Goal: Task Accomplishment & Management: Use online tool/utility

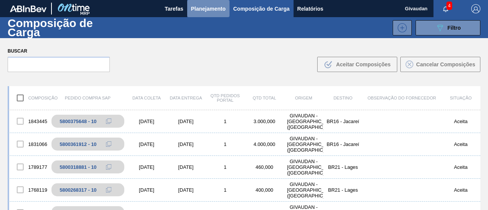
click at [208, 9] on span "Planejamento" at bounding box center [208, 8] width 35 height 9
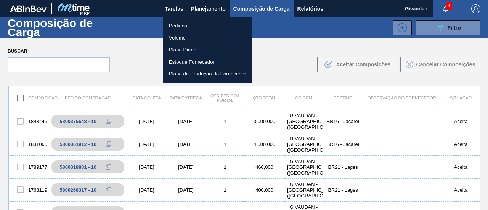
click at [177, 28] on li "Pedidos" at bounding box center [208, 26] width 90 height 12
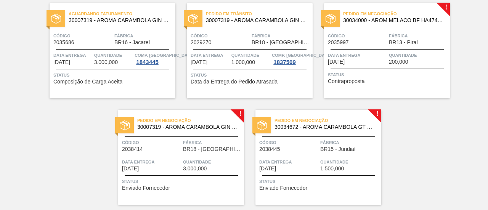
scroll to position [67, 0]
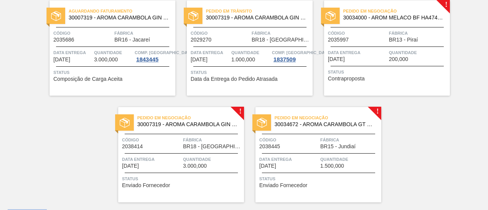
click at [356, 77] on span "Contraproposta" at bounding box center [346, 79] width 37 height 6
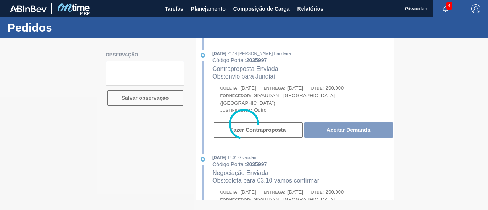
type textarea "coleta em 30.09"
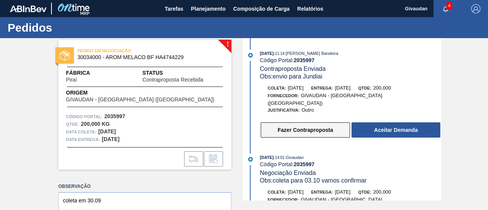
click at [310, 122] on button "Fazer Contraproposta" at bounding box center [305, 129] width 89 height 15
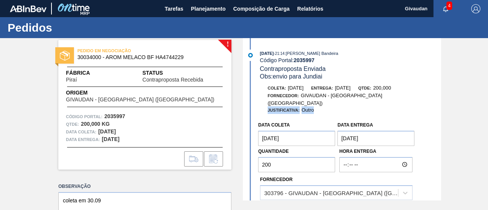
drag, startPoint x: 439, startPoint y: 94, endPoint x: 438, endPoint y: 101, distance: 6.9
click at [438, 101] on div "Coleta: [DATE] Entrega: [DATE] Qtde: 200,000 Fornecedor: GIVAUDAN - [GEOGRAPHIC…" at bounding box center [350, 99] width 181 height 30
drag, startPoint x: 440, startPoint y: 99, endPoint x: 439, endPoint y: 83, distance: 15.3
click at [440, 0] on body "Tarefas Planejamento Composição de Carga Relatórios Givaudan 4 Marcar todas com…" at bounding box center [244, 0] width 488 height 0
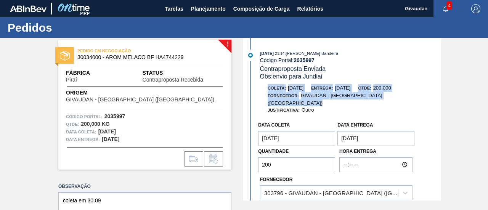
drag, startPoint x: 441, startPoint y: 82, endPoint x: 441, endPoint y: 95, distance: 13.0
click at [441, 95] on div "! PEDIDO EM NEGOCIAÇÃO 30034000 - AROM MELACO BF HA4744229 Fábrica Piraí Status…" at bounding box center [244, 119] width 488 height 162
click at [426, 98] on div "Fornecedor: GIVAUDAN - [GEOGRAPHIC_DATA] ([GEOGRAPHIC_DATA])" at bounding box center [350, 99] width 181 height 14
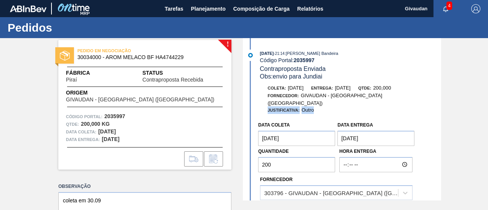
drag, startPoint x: 441, startPoint y: 101, endPoint x: 440, endPoint y: 104, distance: 3.8
click at [441, 104] on div "! PEDIDO EM NEGOCIAÇÃO 30034000 - AROM MELACO BF HA4744229 Fábrica Piraí Status…" at bounding box center [244, 119] width 488 height 162
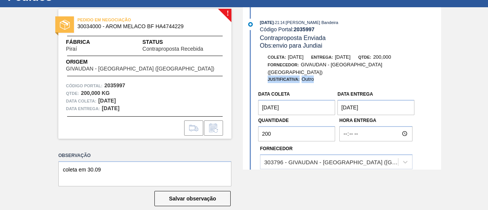
scroll to position [41, 0]
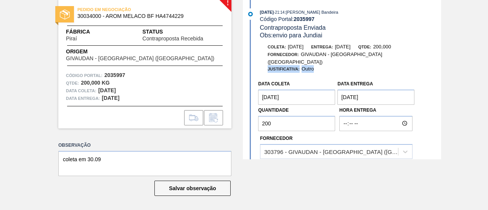
click at [419, 58] on div "Fornecedor: GIVAUDAN - [GEOGRAPHIC_DATA] ([GEOGRAPHIC_DATA])" at bounding box center [350, 58] width 181 height 14
drag, startPoint x: 441, startPoint y: 52, endPoint x: 441, endPoint y: 59, distance: 6.5
click at [441, 59] on div "! PEDIDO EM NEGOCIAÇÃO 30034000 - AROM MELACO BF HA4744229 Fábrica Piraí Status…" at bounding box center [244, 78] width 488 height 162
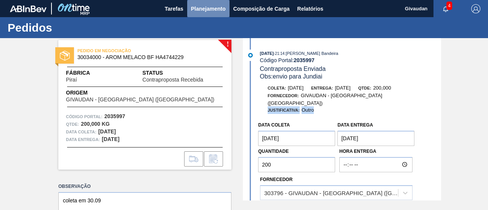
click at [196, 14] on button "Planejamento" at bounding box center [208, 8] width 42 height 17
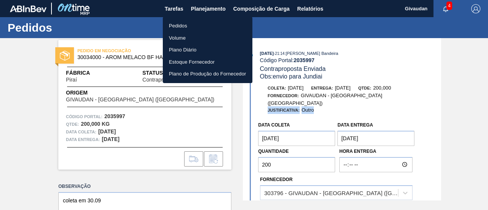
click at [191, 22] on li "Pedidos" at bounding box center [208, 26] width 90 height 12
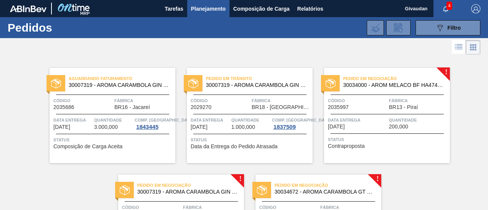
click at [355, 141] on span "Status" at bounding box center [388, 140] width 120 height 8
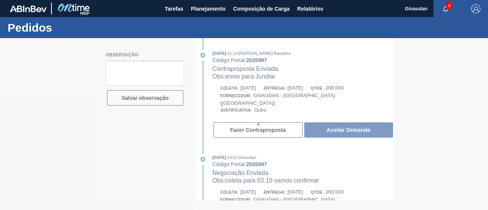
type textarea "coleta em 30.09"
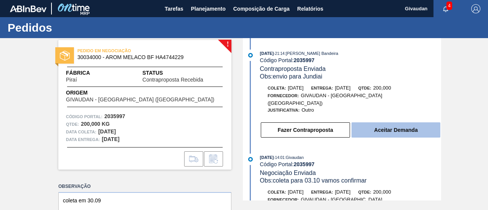
click at [369, 129] on button "Aceitar Demanda" at bounding box center [396, 129] width 89 height 15
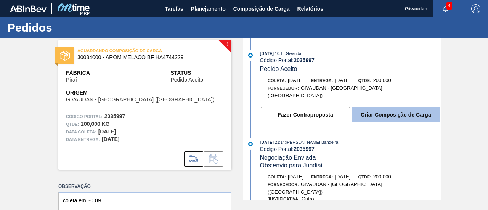
click at [397, 110] on button "Criar Composição de Carga" at bounding box center [396, 114] width 89 height 15
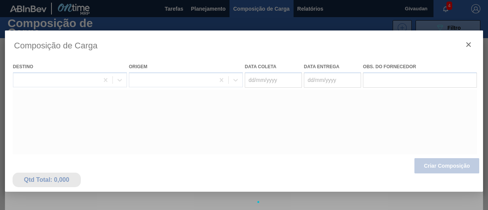
type coleta "[DATE]"
type entrega "[DATE]"
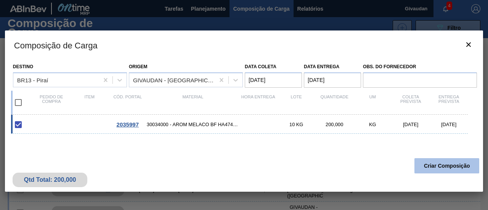
click at [434, 164] on button "Criar Composição" at bounding box center [446, 165] width 65 height 15
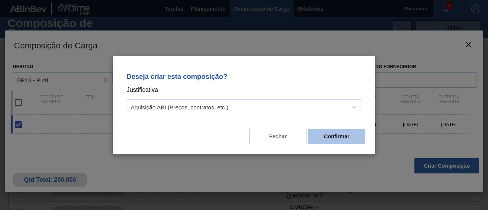
click at [337, 139] on button "Confirmar" at bounding box center [336, 136] width 57 height 15
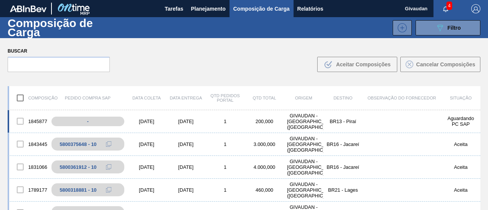
click at [140, 121] on div "[DATE]" at bounding box center [146, 122] width 39 height 6
click at [38, 0] on body "Tarefas Planejamento Composição de Carga Relatórios Givaudan 4 Marcar todas com…" at bounding box center [244, 0] width 488 height 0
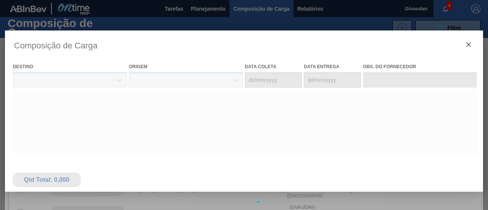
type coleta "[DATE]"
type entrega "[DATE]"
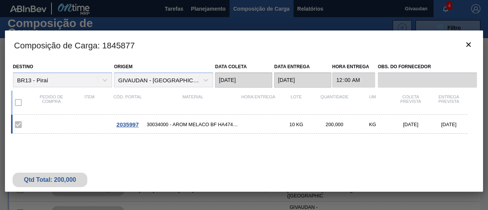
click at [133, 126] on span "2035997" at bounding box center [128, 124] width 22 height 6
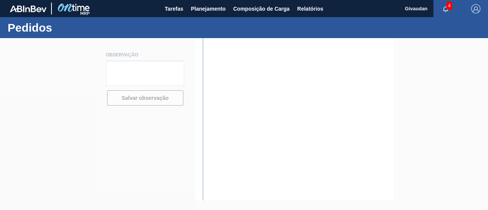
type textarea "coleta em 30.09"
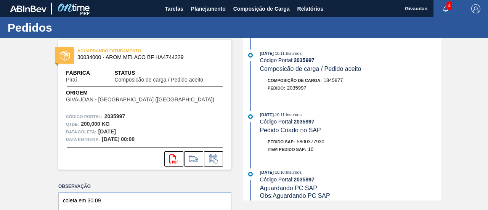
click at [439, 83] on div "Composição de Carga : 1845877" at bounding box center [350, 81] width 181 height 8
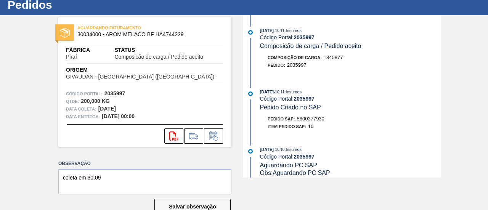
scroll to position [22, 0]
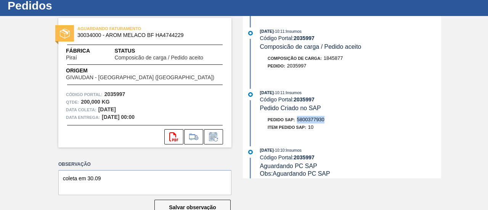
drag, startPoint x: 298, startPoint y: 120, endPoint x: 326, endPoint y: 122, distance: 28.7
click at [326, 122] on div "Pedido SAP: 5800377930" at bounding box center [350, 120] width 181 height 8
copy span "5800377930"
click at [246, 31] on div at bounding box center [250, 32] width 11 height 11
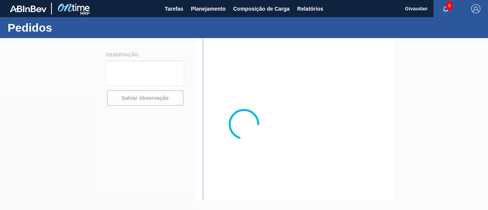
type textarea "coleta em 30.09"
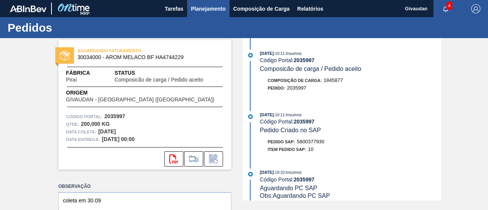
click at [203, 12] on span "Planejamento" at bounding box center [208, 8] width 35 height 9
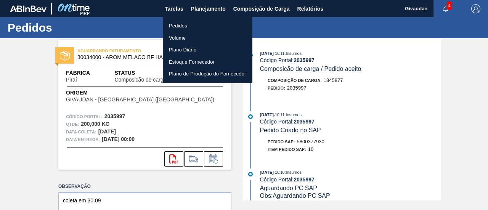
click at [188, 27] on li "Pedidos" at bounding box center [208, 26] width 90 height 12
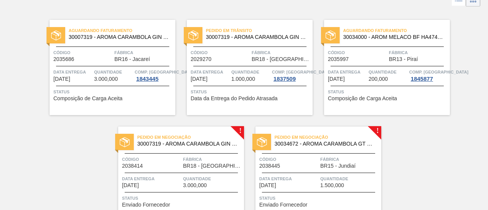
scroll to position [50, 0]
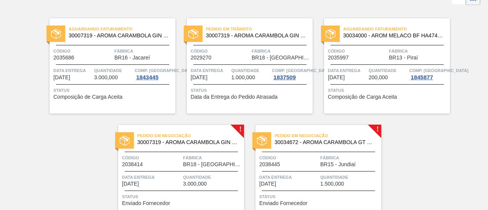
click at [276, 207] on div "Pedido em Negociação 30034672 - AROMA CARAMBOLA GT NF25 IM1395848 Código 203844…" at bounding box center [318, 172] width 126 height 95
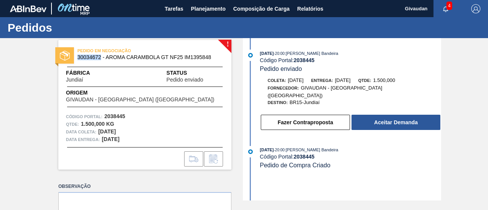
drag, startPoint x: 77, startPoint y: 55, endPoint x: 100, endPoint y: 57, distance: 23.3
click at [100, 57] on span "30034672 - AROMA CARAMBOLA GT NF25 IM1395848" at bounding box center [146, 58] width 138 height 6
copy span "30034672"
click at [331, 117] on button "Fazer Contraproposta" at bounding box center [305, 122] width 89 height 15
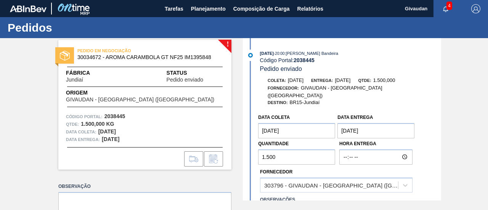
click at [315, 127] on coleta "[DATE]" at bounding box center [296, 130] width 77 height 15
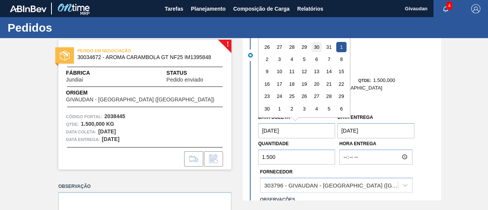
click at [313, 42] on div "30" at bounding box center [316, 47] width 10 height 10
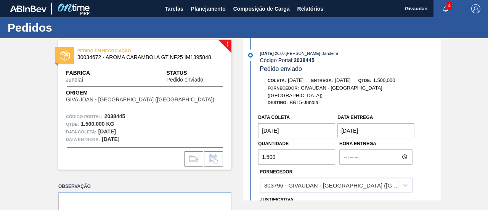
click at [377, 127] on entrega "[DATE]" at bounding box center [375, 130] width 77 height 15
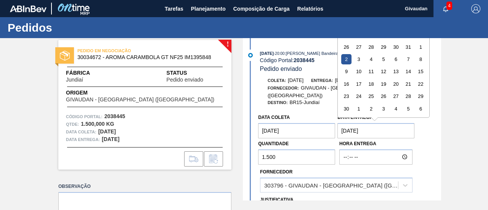
click at [302, 123] on coleta "[DATE]" at bounding box center [296, 130] width 77 height 15
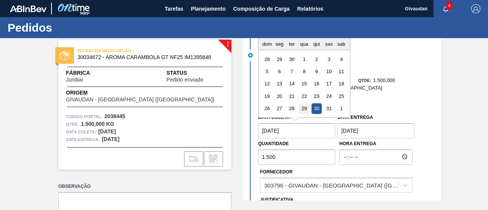
click at [303, 103] on div "29" at bounding box center [304, 108] width 10 height 10
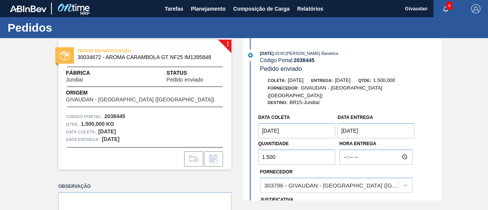
click at [324, 123] on coleta "[DATE]" at bounding box center [296, 130] width 77 height 15
click at [297, 123] on coleta "[DATE]" at bounding box center [296, 130] width 77 height 15
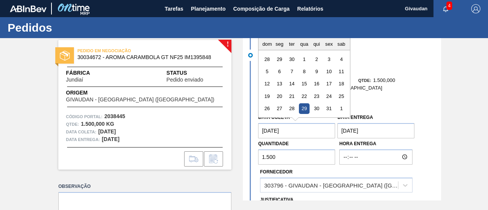
click at [291, 128] on coleta "[DATE]" at bounding box center [296, 130] width 77 height 15
click at [271, 123] on coleta "[DATE]" at bounding box center [296, 130] width 77 height 15
drag, startPoint x: 271, startPoint y: 123, endPoint x: 277, endPoint y: 124, distance: 5.7
click at [277, 124] on coleta "[DATE]" at bounding box center [296, 130] width 77 height 15
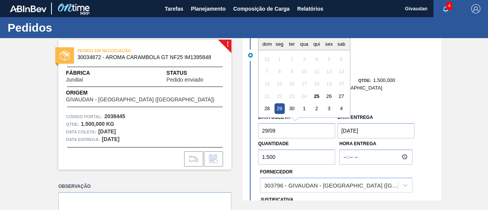
click at [280, 106] on div "29" at bounding box center [280, 108] width 10 height 10
type coleta "[DATE]"
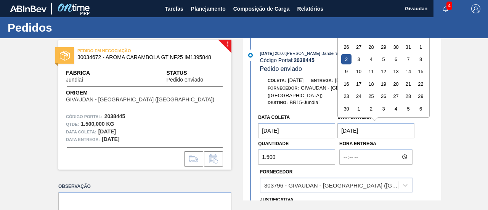
click at [356, 123] on entrega "[DATE]" at bounding box center [375, 130] width 77 height 15
drag, startPoint x: 342, startPoint y: 125, endPoint x: 368, endPoint y: 125, distance: 26.7
click at [368, 125] on entrega "[DATE]" at bounding box center [375, 130] width 77 height 15
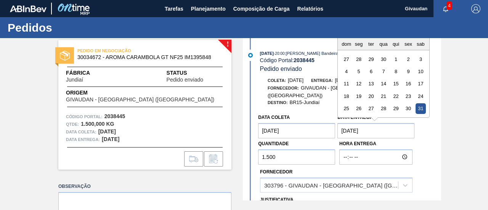
click at [379, 127] on entrega "[DATE]" at bounding box center [375, 130] width 77 height 15
click at [359, 125] on entrega "[DATE]" at bounding box center [375, 130] width 77 height 15
drag, startPoint x: 342, startPoint y: 122, endPoint x: 346, endPoint y: 124, distance: 4.7
click at [346, 124] on entrega "[DATE]" at bounding box center [375, 130] width 77 height 15
drag, startPoint x: 348, startPoint y: 123, endPoint x: 353, endPoint y: 127, distance: 6.0
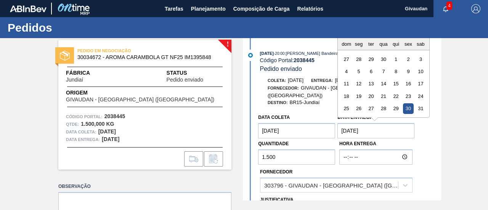
click at [353, 127] on entrega "[DATE]" at bounding box center [375, 130] width 77 height 15
drag, startPoint x: 357, startPoint y: 125, endPoint x: 373, endPoint y: 124, distance: 16.0
click at [373, 124] on entrega "[DATE]" at bounding box center [375, 130] width 77 height 15
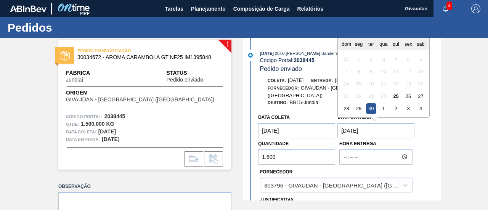
type entrega "[DATE]"
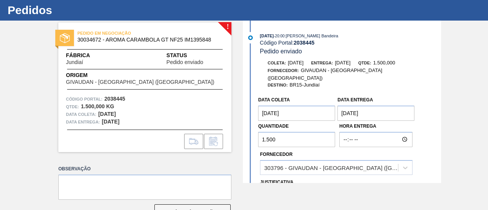
scroll to position [19, 0]
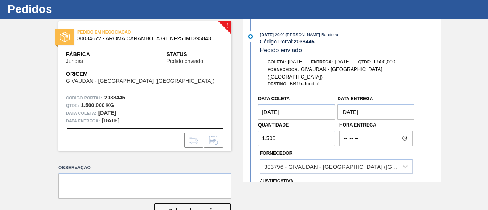
click at [441, 117] on div "! PEDIDO EM NEGOCIAÇÃO 30034672 - AROMA CARAMBOLA GT NF25 IM1395848 Fábrica Jun…" at bounding box center [244, 100] width 488 height 162
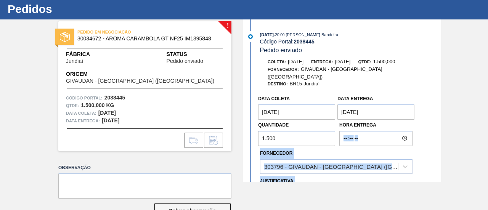
drag, startPoint x: 441, startPoint y: 109, endPoint x: 440, endPoint y: 101, distance: 7.7
click at [439, 117] on div "! PEDIDO EM NEGOCIAÇÃO 30034672 - AROMA CARAMBOLA GT NF25 IM1395848 Fábrica Jun…" at bounding box center [244, 100] width 488 height 162
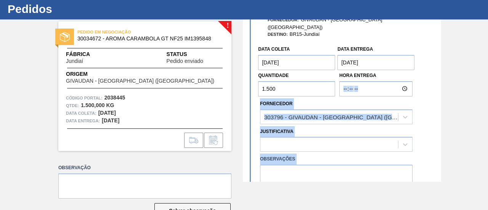
scroll to position [60, 0]
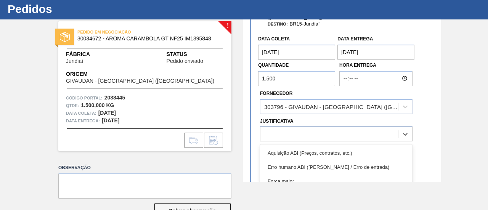
click at [335, 127] on div "option Aquisição ABI (Preços, contratos, etc.) focused, 1 of 18. 18 results ava…" at bounding box center [336, 134] width 153 height 15
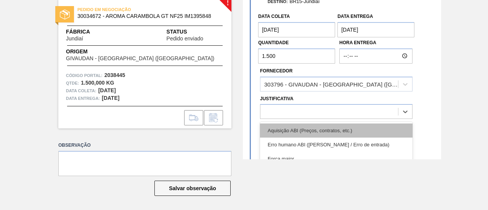
click at [326, 124] on div "Aquisição ABI (Preços, contratos, etc.)" at bounding box center [336, 131] width 153 height 14
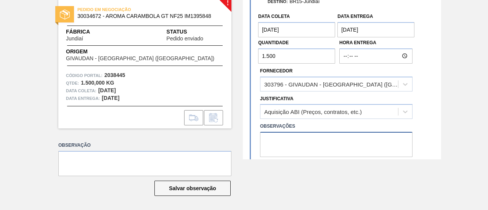
click at [325, 132] on textarea at bounding box center [336, 144] width 153 height 25
type textarea "embalagem bombonas de 20kg"
drag, startPoint x: 441, startPoint y: 119, endPoint x: 441, endPoint y: 125, distance: 6.5
click at [441, 125] on div "! PEDIDO EM NEGOCIAÇÃO 30034672 - AROMA CARAMBOLA GT NF25 IM1395848 Fábrica Jun…" at bounding box center [244, 78] width 488 height 162
drag, startPoint x: 439, startPoint y: 114, endPoint x: 439, endPoint y: 124, distance: 10.3
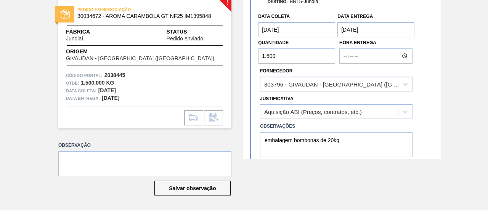
click at [439, 124] on div "Data coleta [DATE] Data entrega [DATE] Quantidade 1.500 Hora Entrega Fornecedor…" at bounding box center [343, 92] width 196 height 167
click at [387, 160] on button "Confirmar Contraproposta" at bounding box center [375, 167] width 72 height 15
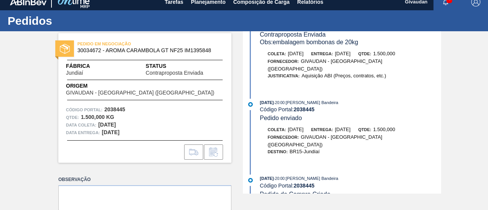
scroll to position [0, 0]
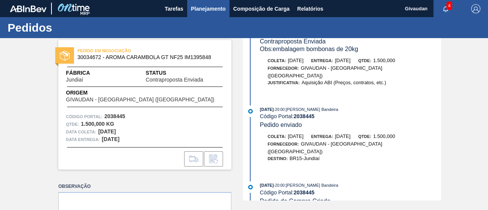
click at [204, 4] on span "Planejamento" at bounding box center [208, 8] width 35 height 9
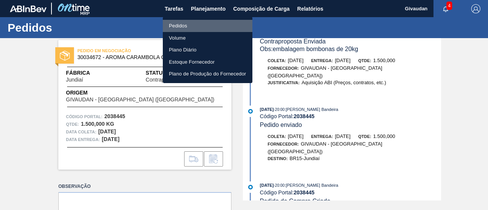
click at [183, 24] on li "Pedidos" at bounding box center [208, 26] width 90 height 12
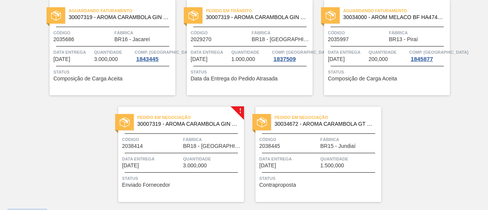
scroll to position [71, 0]
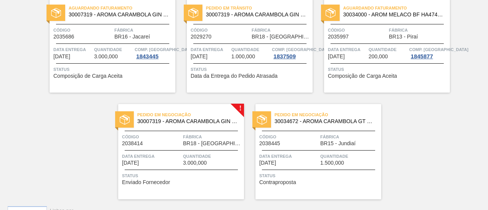
click at [166, 181] on span "Enviado Fornecedor" at bounding box center [146, 183] width 48 height 6
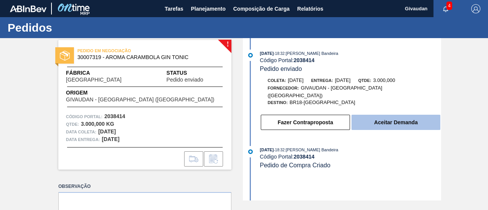
click at [379, 122] on button "Aceitar Demanda" at bounding box center [396, 122] width 89 height 15
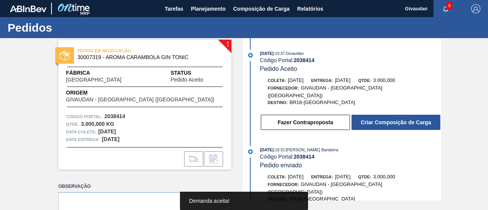
click at [379, 122] on button "Criar Composição de Carga" at bounding box center [396, 122] width 89 height 15
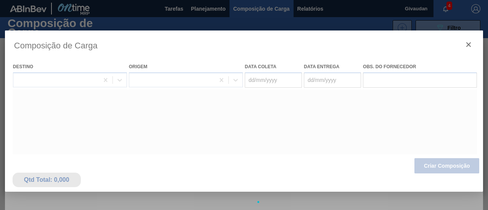
type coleta "[DATE]"
type entrega "[DATE]"
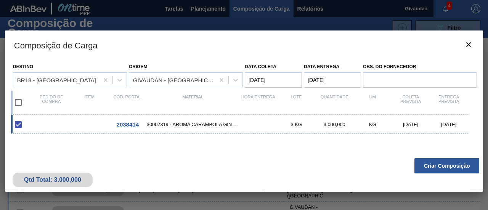
click at [127, 124] on span "2038414" at bounding box center [128, 124] width 22 height 6
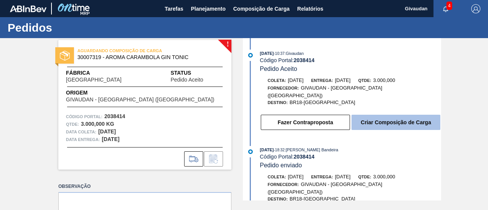
click at [397, 122] on button "Criar Composição de Carga" at bounding box center [396, 122] width 89 height 15
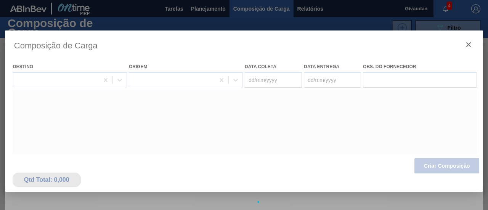
type coleta "[DATE]"
type entrega "[DATE]"
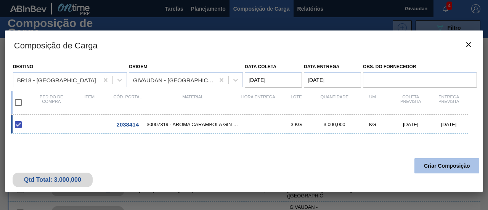
click at [424, 166] on button "Criar Composição" at bounding box center [446, 165] width 65 height 15
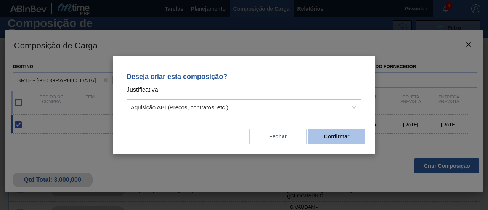
click at [345, 141] on button "Confirmar" at bounding box center [336, 136] width 57 height 15
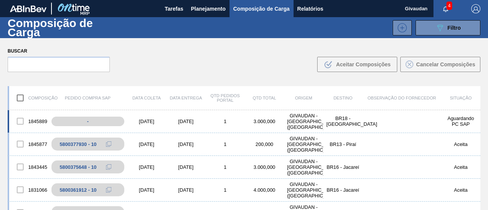
click at [35, 117] on div "1845889" at bounding box center [28, 121] width 39 height 16
click at [37, 119] on div "1845889" at bounding box center [28, 121] width 39 height 16
click at [37, 122] on div "1845889" at bounding box center [28, 121] width 39 height 16
click at [43, 119] on div "1845889" at bounding box center [28, 121] width 39 height 16
click at [151, 120] on div "[DATE]" at bounding box center [146, 122] width 39 height 6
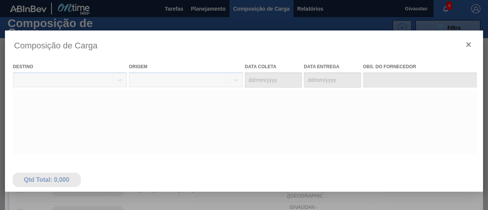
type coleta "[DATE]"
type entrega "[DATE]"
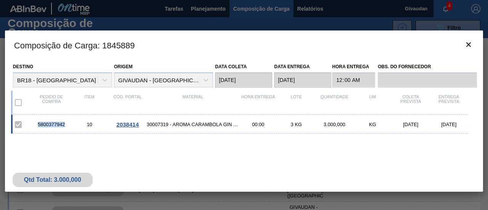
drag, startPoint x: 37, startPoint y: 122, endPoint x: 64, endPoint y: 128, distance: 27.6
click at [64, 128] on div "5800377942 10 2038414 30007319 - AROMA CARAMBOLA GIN TONIC 00:00 3 KG 3.000,000…" at bounding box center [239, 124] width 457 height 19
copy div "5800377942"
click at [69, 125] on div "5800377942" at bounding box center [51, 125] width 38 height 6
drag, startPoint x: 36, startPoint y: 122, endPoint x: 66, endPoint y: 125, distance: 29.9
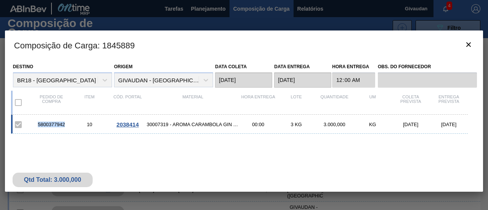
click at [66, 125] on div "5800377942" at bounding box center [51, 125] width 38 height 6
copy div "5800377942"
click at [468, 43] on icon "botão de ícone" at bounding box center [468, 44] width 9 height 9
